Goal: Information Seeking & Learning: Learn about a topic

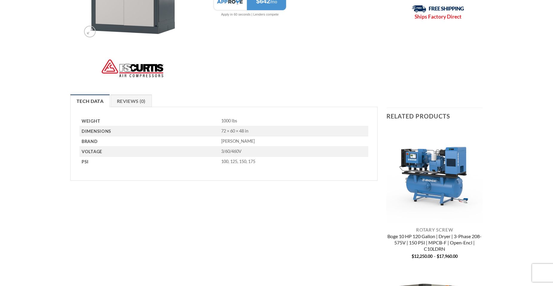
scroll to position [149, 0]
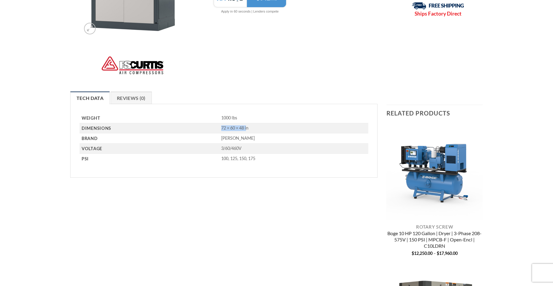
drag, startPoint x: 218, startPoint y: 128, endPoint x: 244, endPoint y: 128, distance: 26.0
click at [244, 128] on td "72 × 60 × 48 in" at bounding box center [293, 128] width 149 height 10
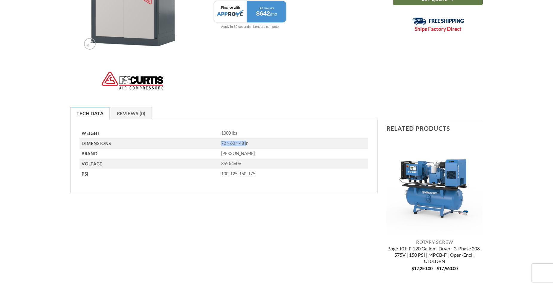
scroll to position [119, 0]
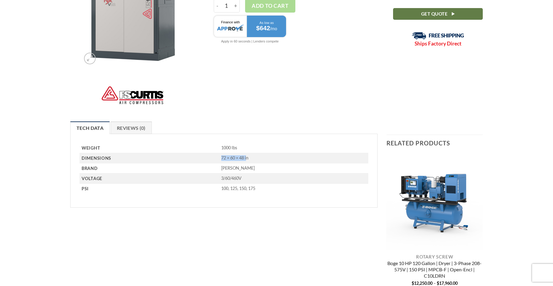
click at [220, 157] on td "72 × 60 × 48 in" at bounding box center [293, 158] width 149 height 10
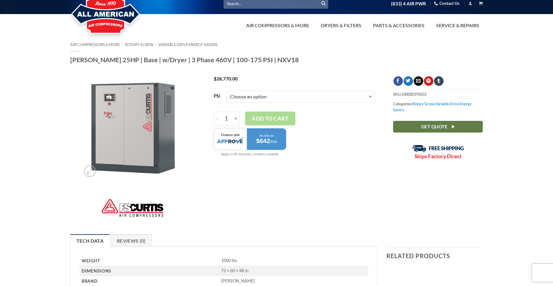
scroll to position [0, 0]
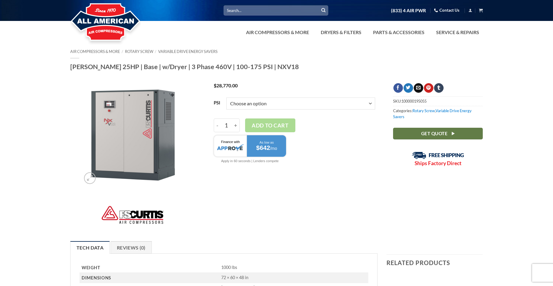
click at [144, 119] on img at bounding box center [133, 135] width 104 height 104
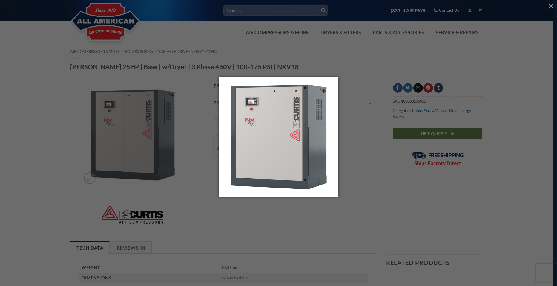
click at [341, 125] on div at bounding box center [278, 143] width 557 height 286
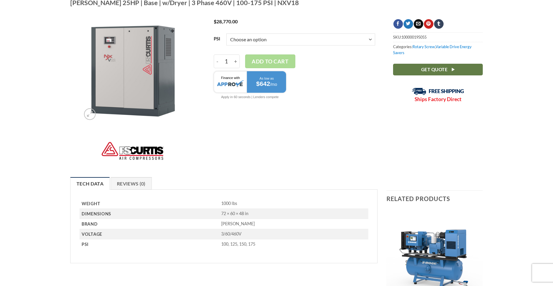
scroll to position [119, 0]
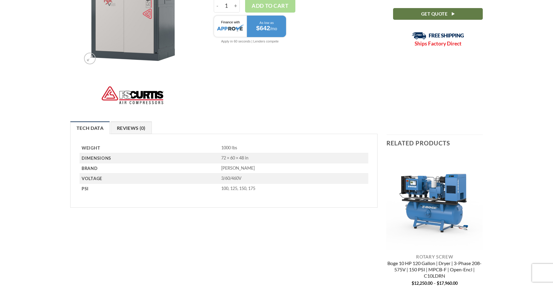
click at [126, 125] on link "Reviews (0)" at bounding box center [131, 127] width 41 height 13
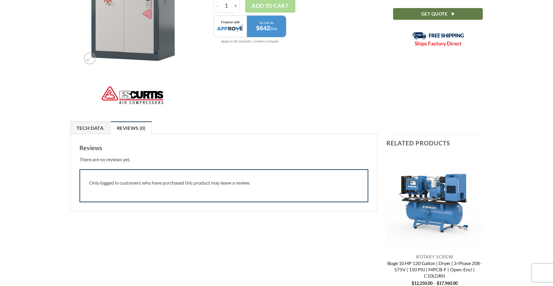
click at [104, 127] on link "Tech Data" at bounding box center [89, 127] width 39 height 13
